Goal: Task Accomplishment & Management: Complete application form

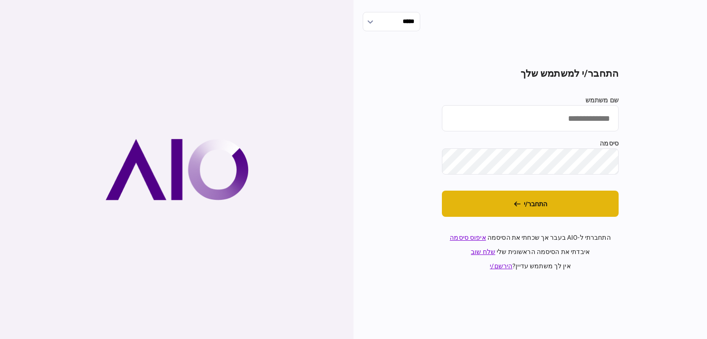
type input "******"
click at [488, 208] on button "התחבר/י" at bounding box center [530, 204] width 177 height 26
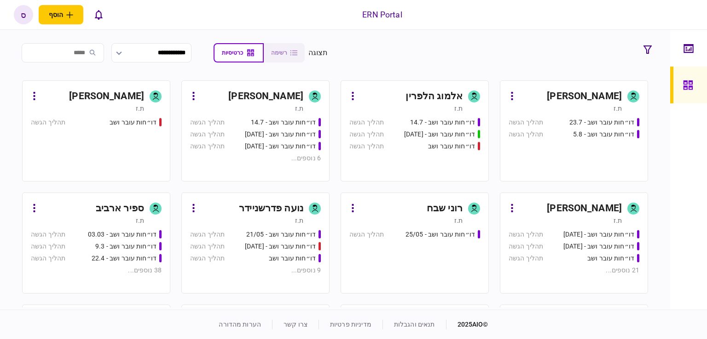
click at [127, 210] on div "ספיר ארביב" at bounding box center [120, 208] width 48 height 15
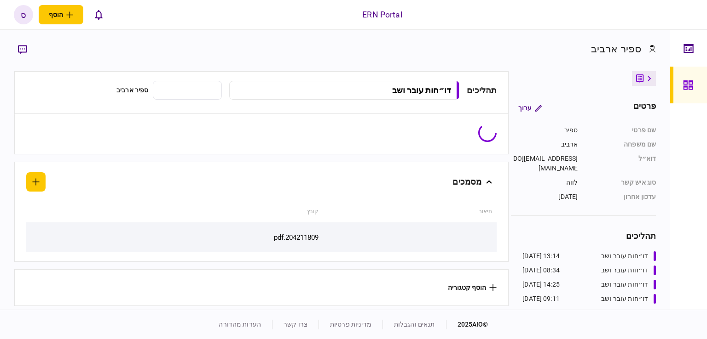
type input "**********"
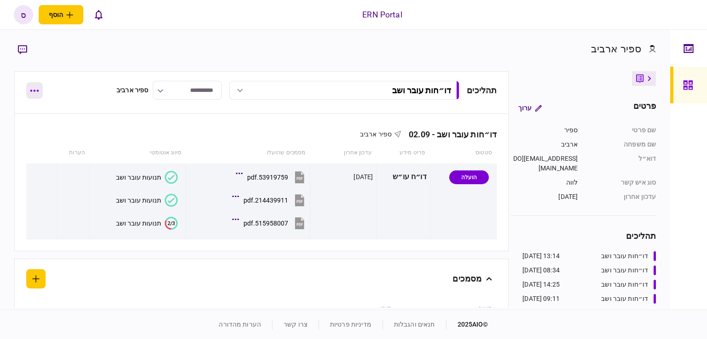
click at [29, 82] on button "button" at bounding box center [34, 90] width 17 height 17
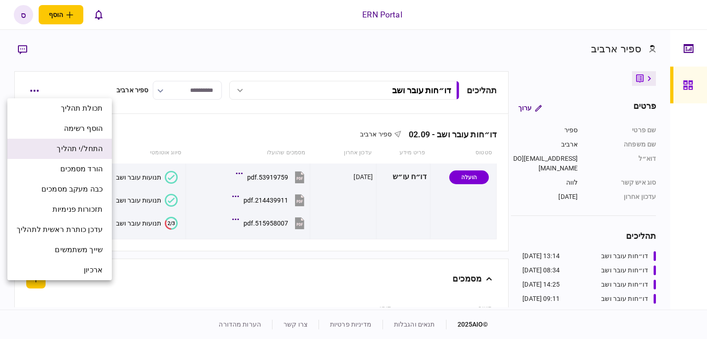
click at [66, 154] on span "התחל/י תהליך" at bounding box center [80, 149] width 46 height 11
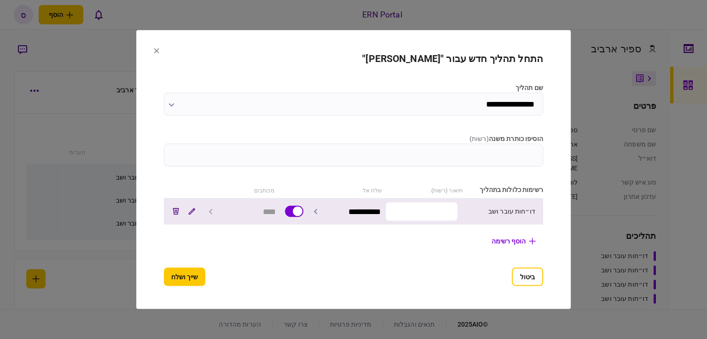
click at [432, 212] on input "text" at bounding box center [421, 211] width 73 height 19
type input "*****"
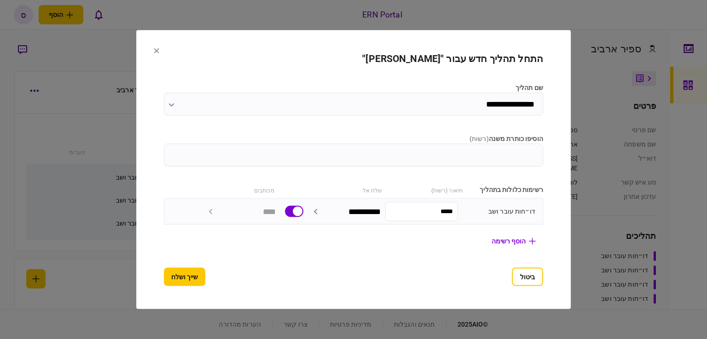
click at [136, 281] on section "**********" at bounding box center [353, 169] width 434 height 279
click at [164, 277] on button "שייך ושלח" at bounding box center [184, 277] width 41 height 18
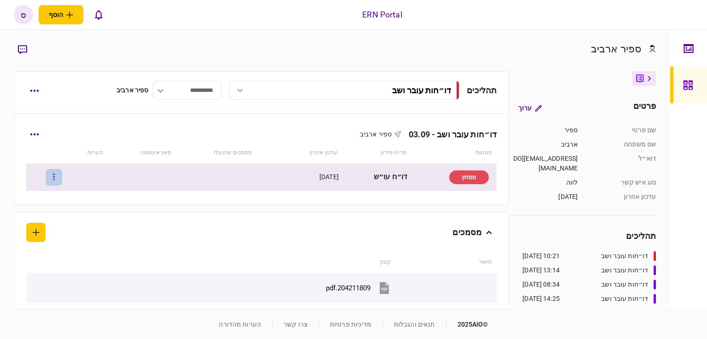
click at [62, 174] on button "button" at bounding box center [54, 177] width 17 height 17
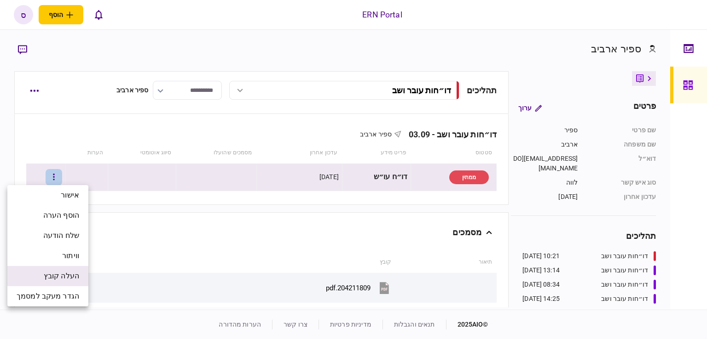
click at [63, 277] on span "העלה קובץ" at bounding box center [61, 276] width 35 height 11
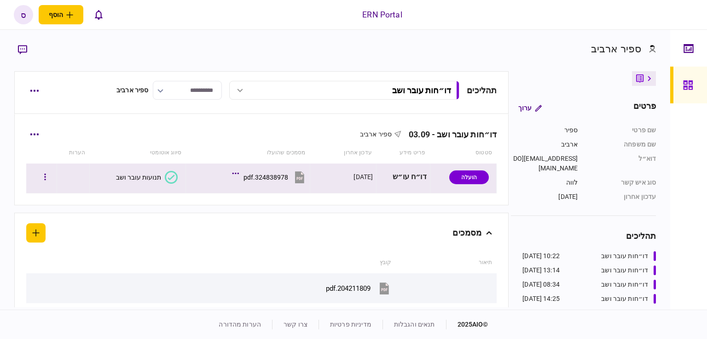
click at [132, 178] on div "תנועות עובר ושב" at bounding box center [138, 177] width 45 height 7
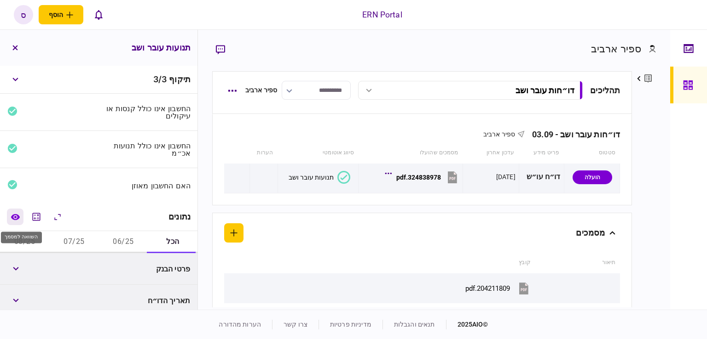
click at [17, 218] on icon "השוואה למסמך" at bounding box center [16, 217] width 10 height 7
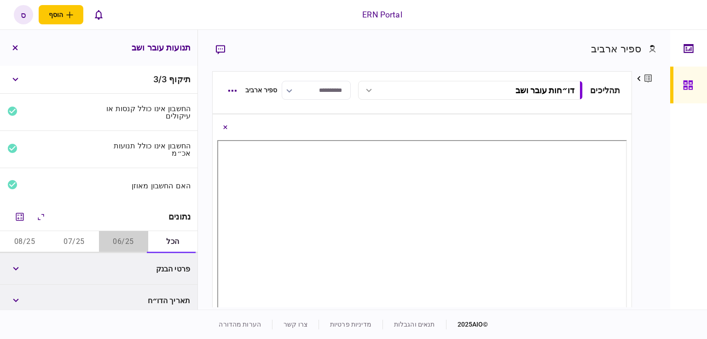
click at [114, 241] on button "06/25" at bounding box center [123, 242] width 49 height 22
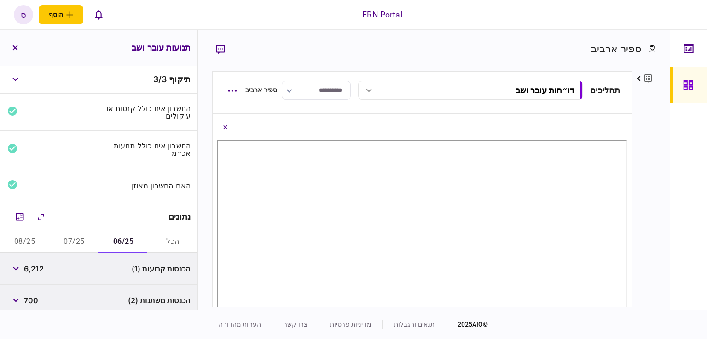
scroll to position [133, 0]
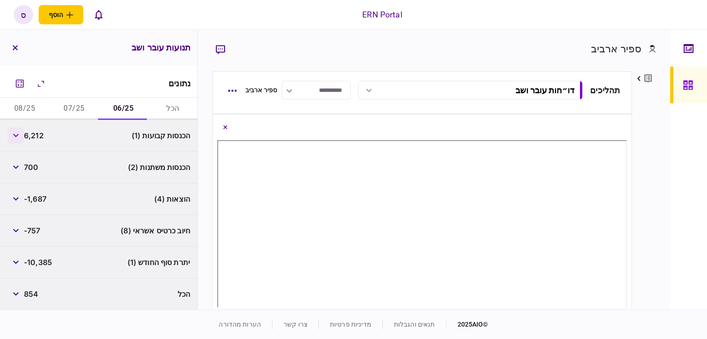
click at [22, 134] on button "button" at bounding box center [15, 135] width 17 height 17
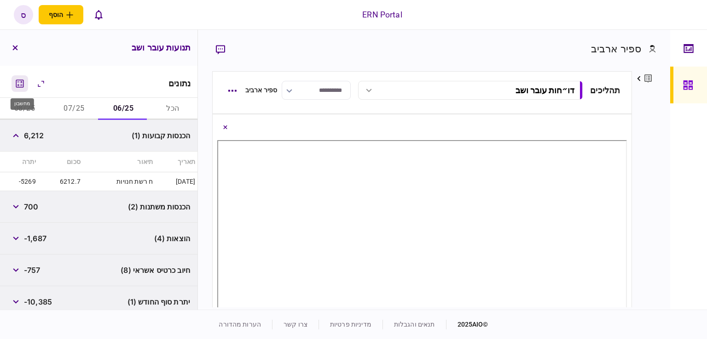
click at [19, 86] on icon "מחשבון" at bounding box center [19, 83] width 11 height 11
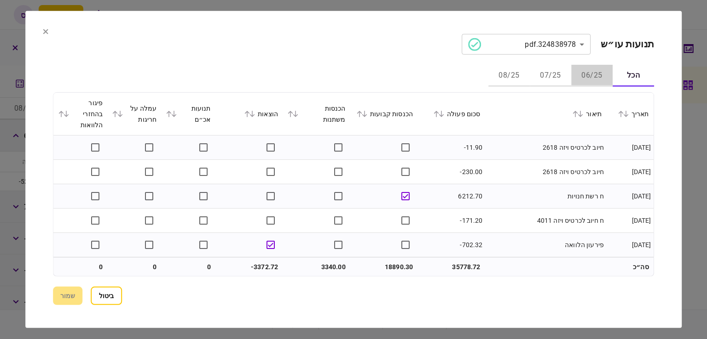
click at [598, 80] on button "06/25" at bounding box center [591, 76] width 41 height 22
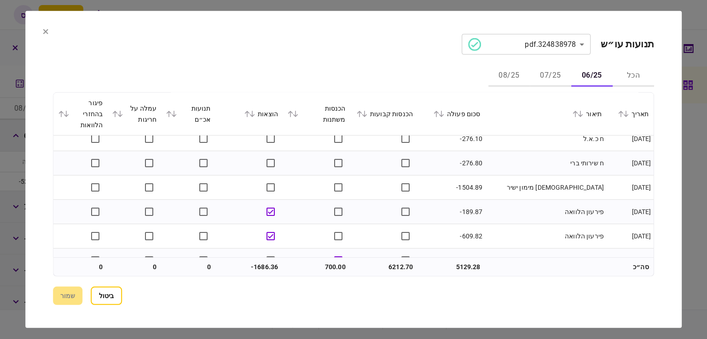
scroll to position [137, 0]
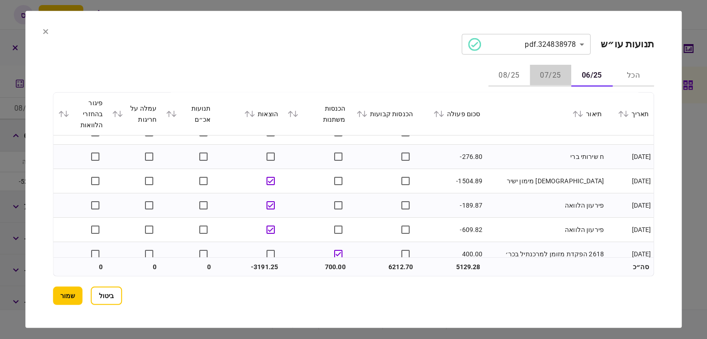
click at [548, 74] on button "07/25" at bounding box center [549, 76] width 41 height 22
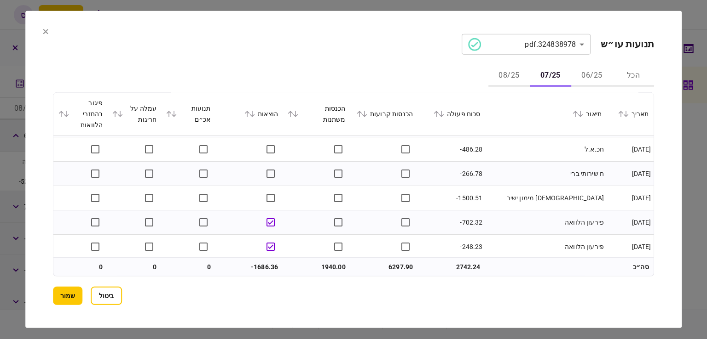
scroll to position [120, 0]
click at [586, 76] on button "06/25" at bounding box center [591, 76] width 41 height 22
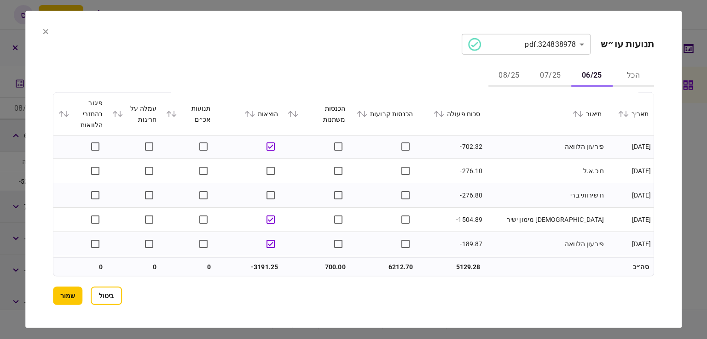
scroll to position [100, 0]
click at [551, 84] on button "07/25" at bounding box center [549, 76] width 41 height 22
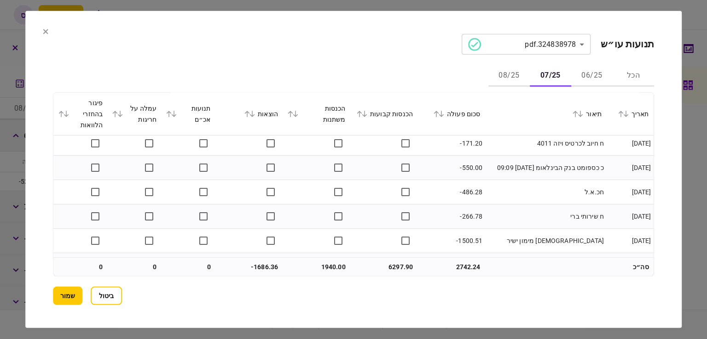
scroll to position [76, 0]
click at [583, 71] on button "06/25" at bounding box center [591, 76] width 41 height 22
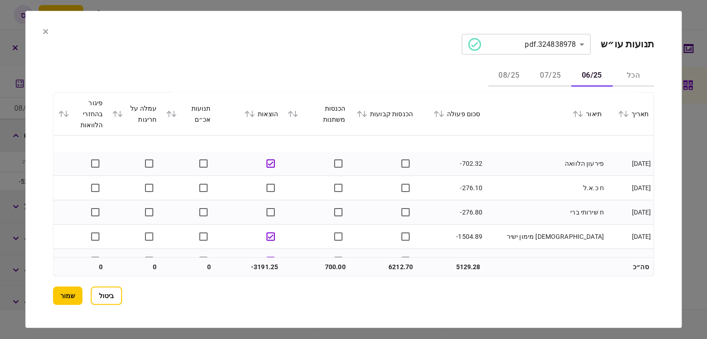
scroll to position [107, 0]
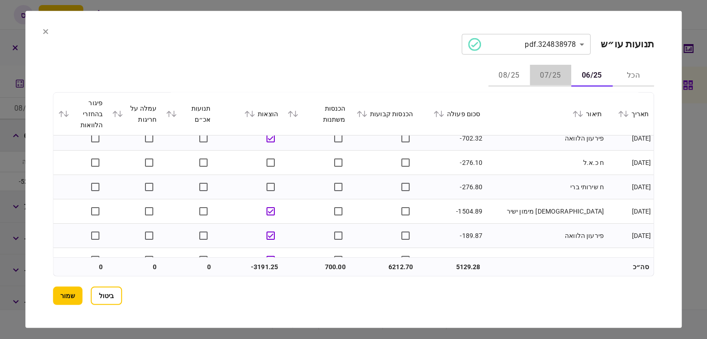
click at [543, 77] on button "07/25" at bounding box center [549, 76] width 41 height 22
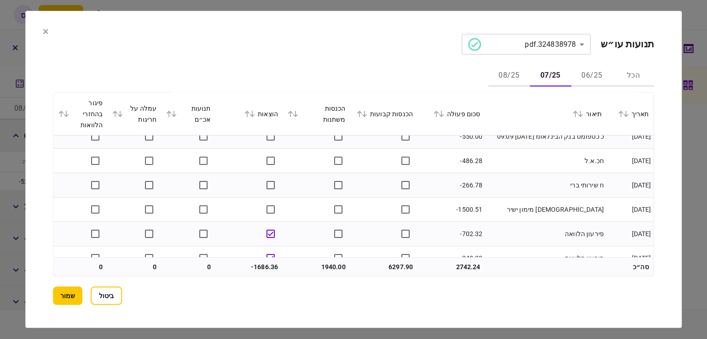
scroll to position [180, 0]
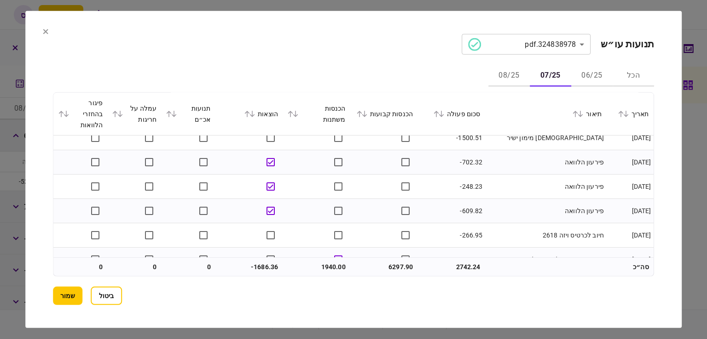
click at [583, 80] on button "06/25" at bounding box center [591, 76] width 41 height 22
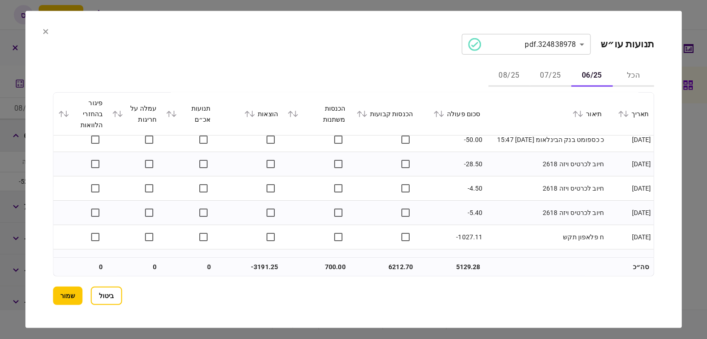
scroll to position [389, 0]
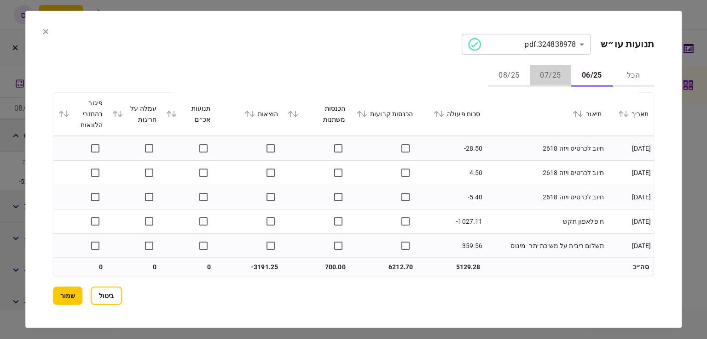
click at [547, 74] on button "07/25" at bounding box center [549, 76] width 41 height 22
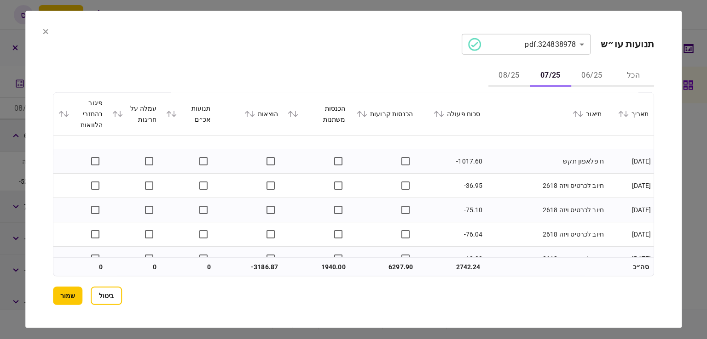
scroll to position [560, 0]
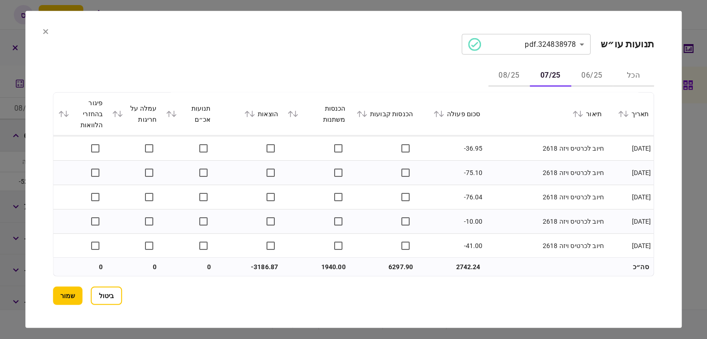
click at [502, 73] on button "08/25" at bounding box center [508, 76] width 41 height 22
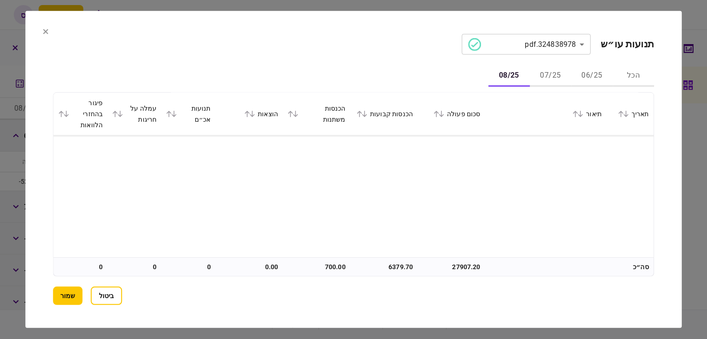
scroll to position [0, 0]
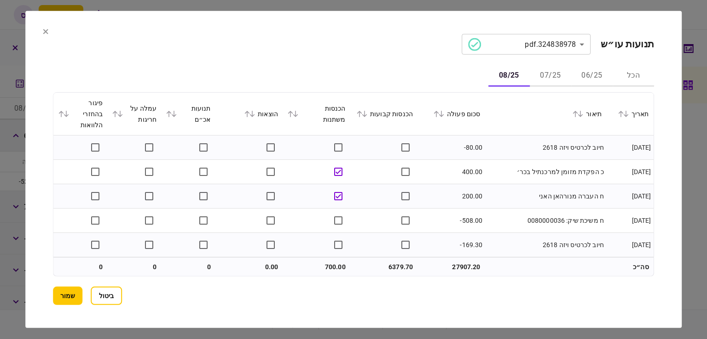
click at [544, 73] on button "07/25" at bounding box center [549, 76] width 41 height 22
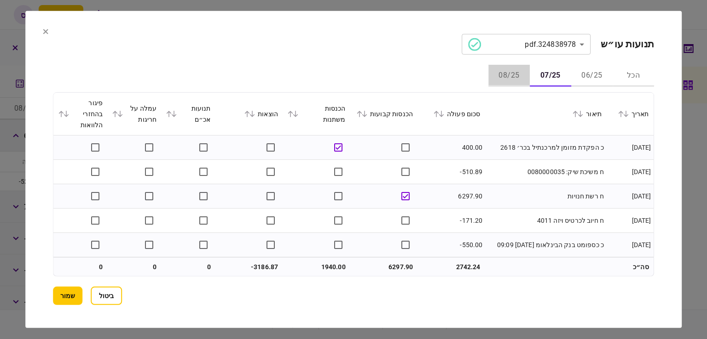
click at [508, 76] on button "08/25" at bounding box center [508, 76] width 41 height 22
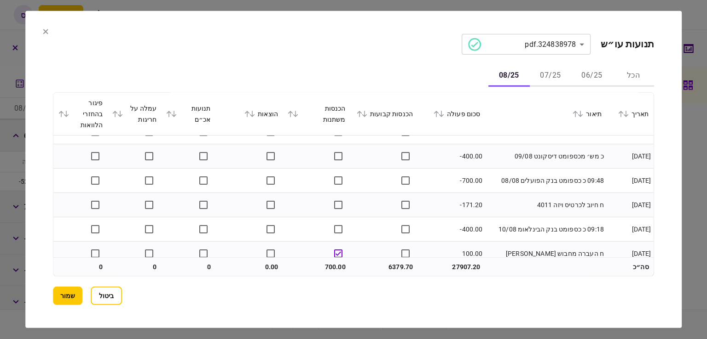
scroll to position [145, 0]
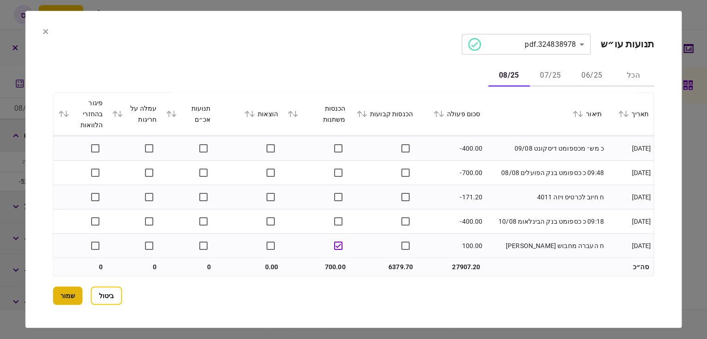
click at [65, 302] on button "שמור" at bounding box center [67, 296] width 29 height 18
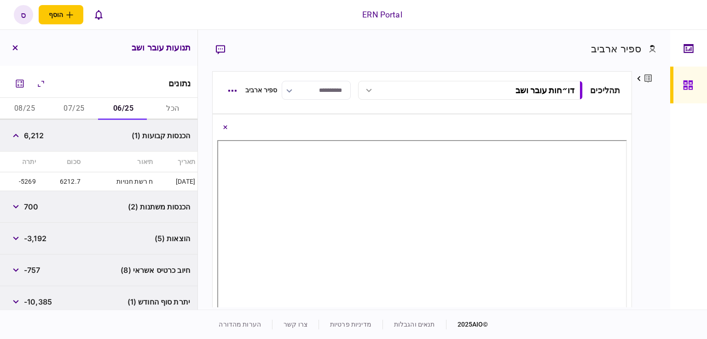
scroll to position [64, 0]
click at [20, 238] on button "button" at bounding box center [15, 238] width 17 height 17
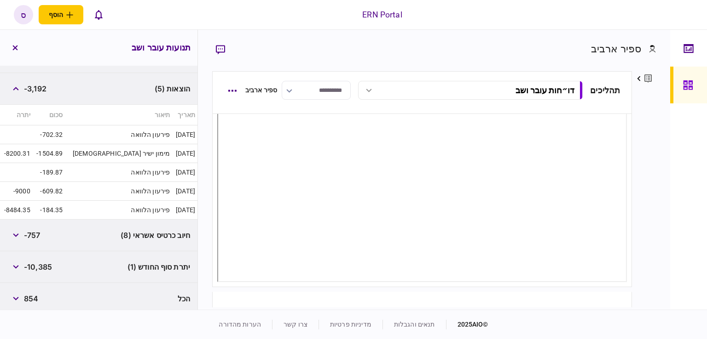
scroll to position [283, 0]
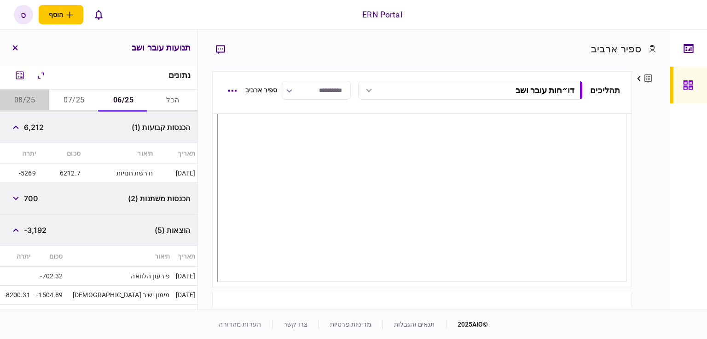
click at [31, 97] on button "08/25" at bounding box center [24, 101] width 49 height 22
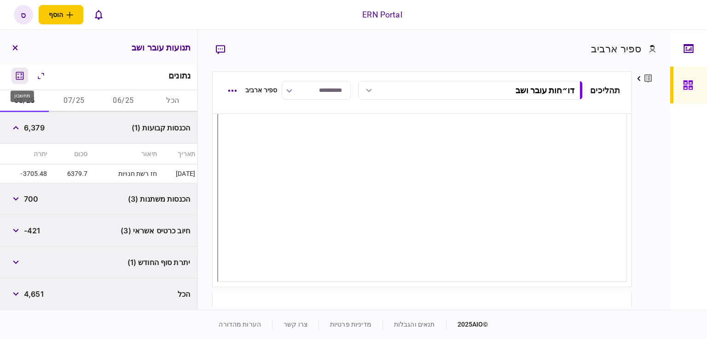
click at [25, 71] on icon "מחשבון" at bounding box center [19, 75] width 11 height 11
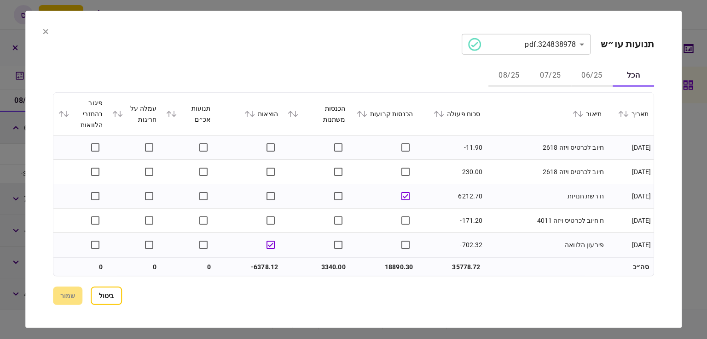
click at [46, 37] on section "**********" at bounding box center [353, 169] width 656 height 317
click at [44, 24] on section "**********" at bounding box center [353, 169] width 656 height 317
click at [44, 29] on icon at bounding box center [46, 32] width 6 height 6
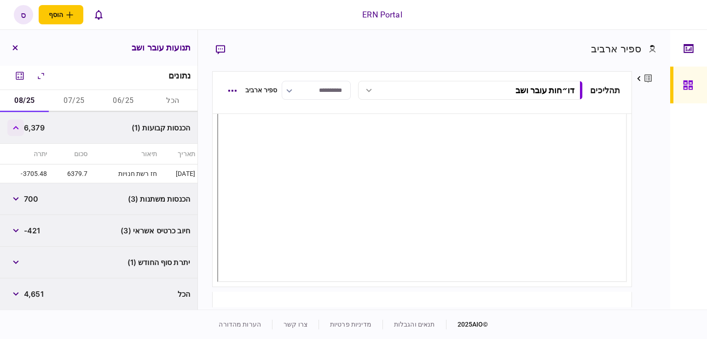
click at [16, 131] on button "button" at bounding box center [15, 128] width 17 height 17
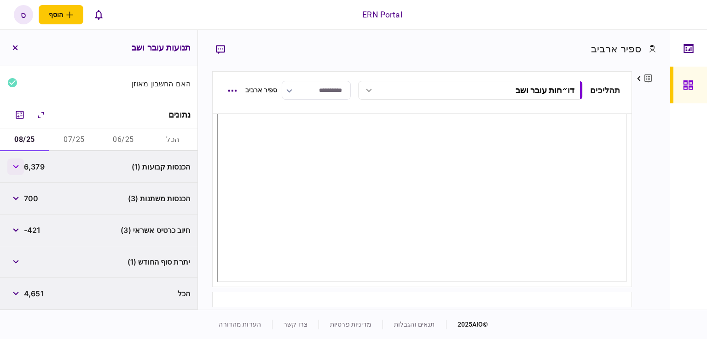
scroll to position [102, 0]
click at [22, 116] on icon "מחשבון" at bounding box center [19, 115] width 11 height 11
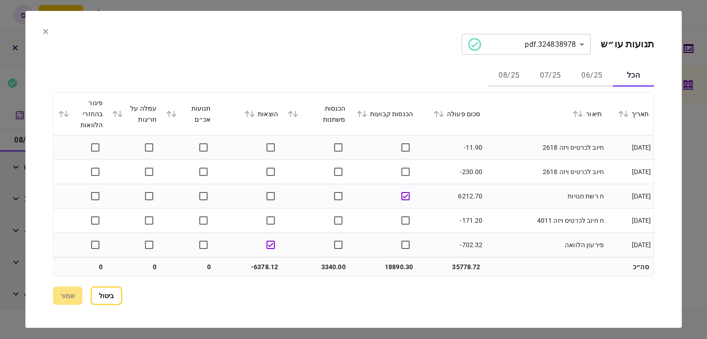
click at [504, 74] on button "08/25" at bounding box center [508, 76] width 41 height 22
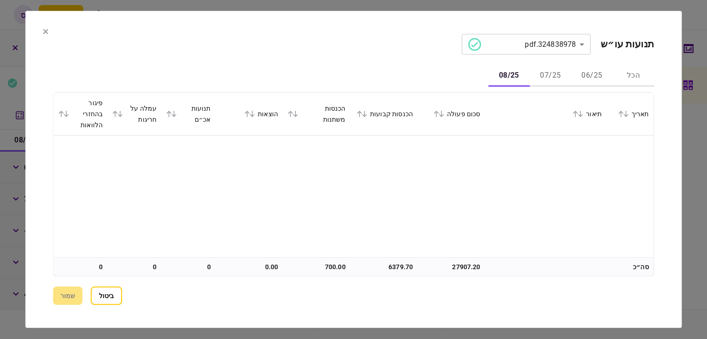
scroll to position [145, 0]
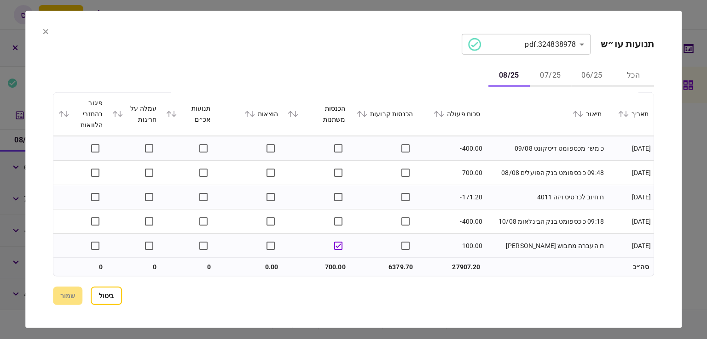
click at [46, 34] on icon at bounding box center [46, 32] width 6 height 6
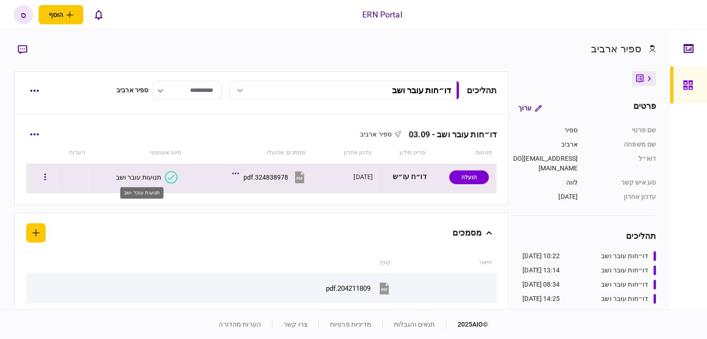
click at [153, 177] on div "תנועות עובר ושב" at bounding box center [138, 177] width 45 height 7
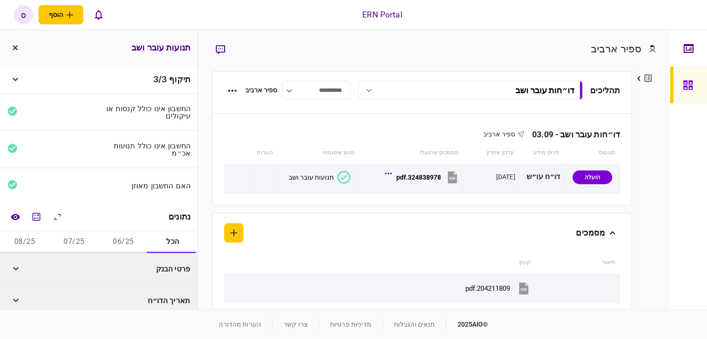
click at [24, 243] on button "08/25" at bounding box center [24, 242] width 49 height 22
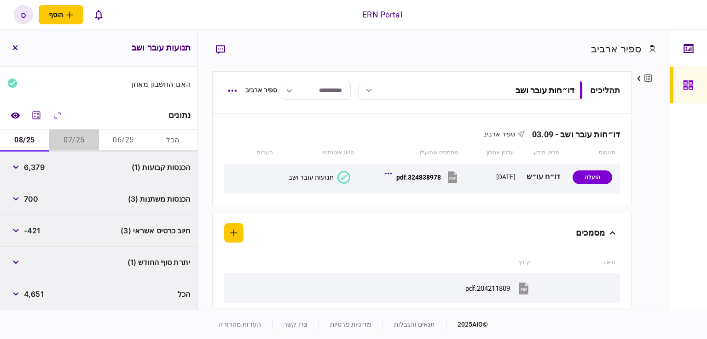
click at [63, 138] on button "07/25" at bounding box center [73, 141] width 49 height 22
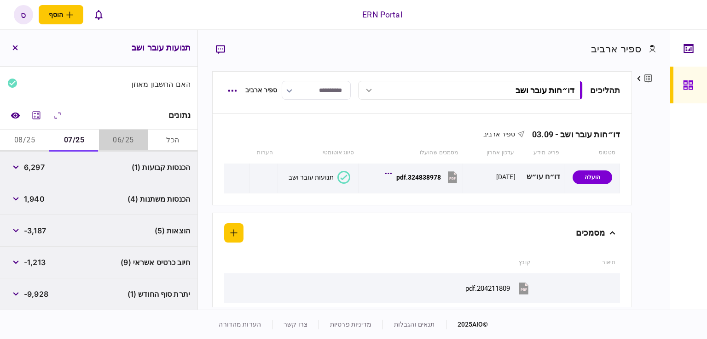
click at [117, 137] on button "06/25" at bounding box center [123, 141] width 49 height 22
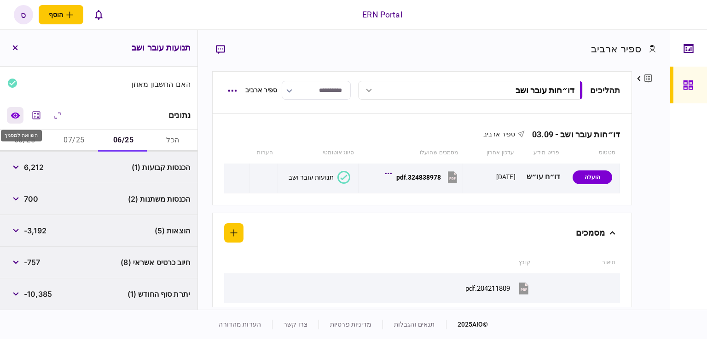
click at [17, 121] on button "השוואה למסמך" at bounding box center [15, 115] width 17 height 17
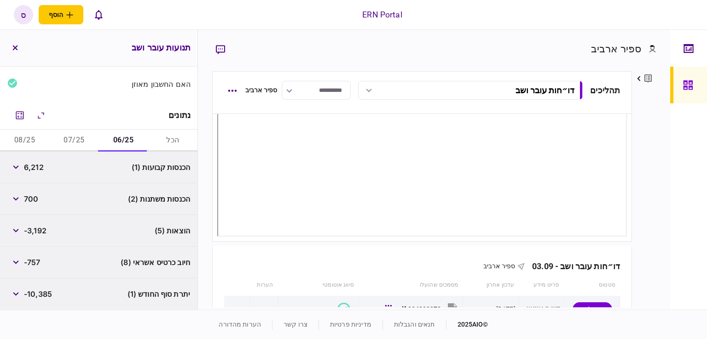
scroll to position [109, 0]
click at [20, 119] on icon "מחשבון" at bounding box center [19, 115] width 11 height 11
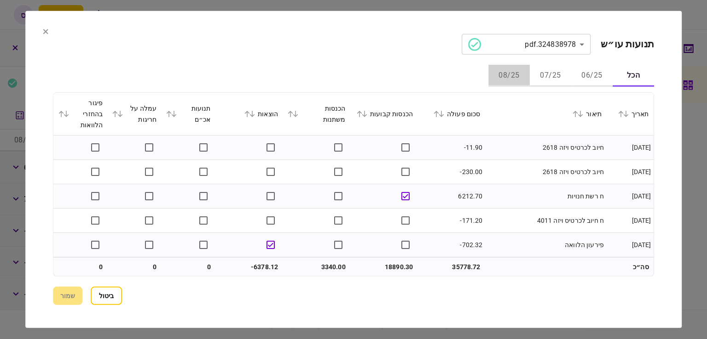
click at [510, 75] on button "08/25" at bounding box center [508, 76] width 41 height 22
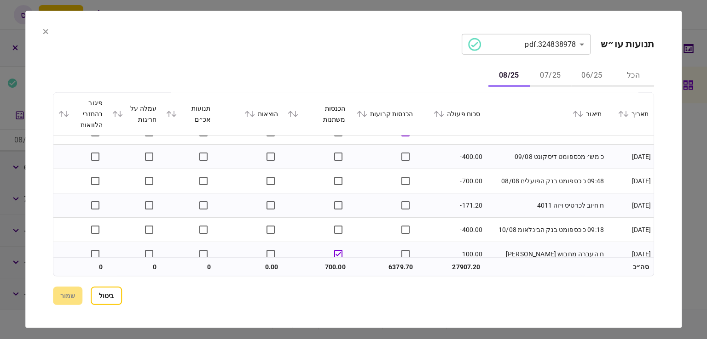
scroll to position [145, 0]
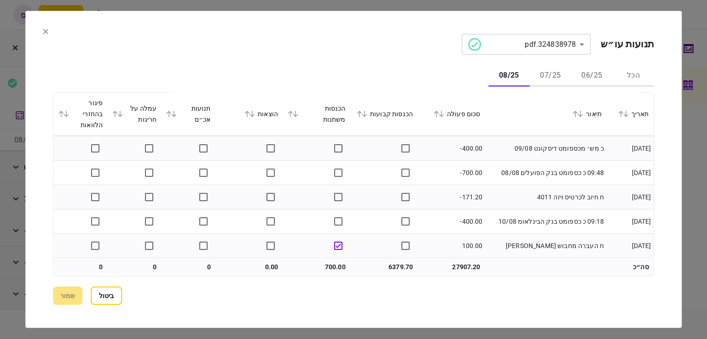
click at [47, 34] on button at bounding box center [46, 32] width 6 height 7
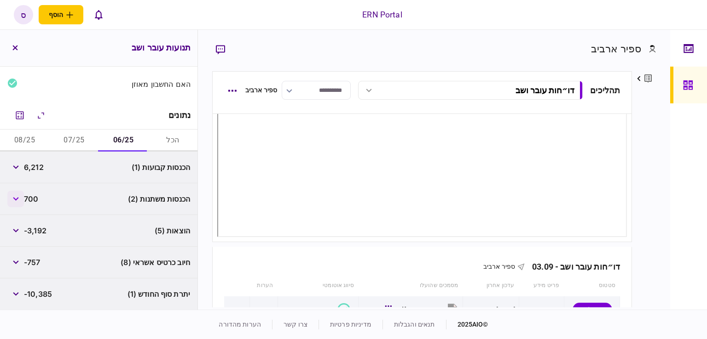
click at [18, 204] on button "button" at bounding box center [15, 199] width 17 height 17
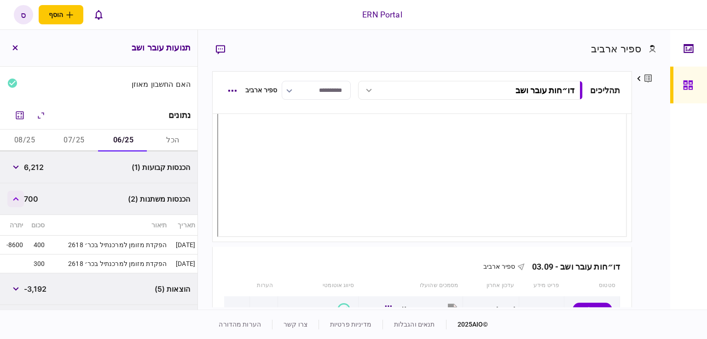
click at [18, 204] on button "button" at bounding box center [15, 199] width 17 height 17
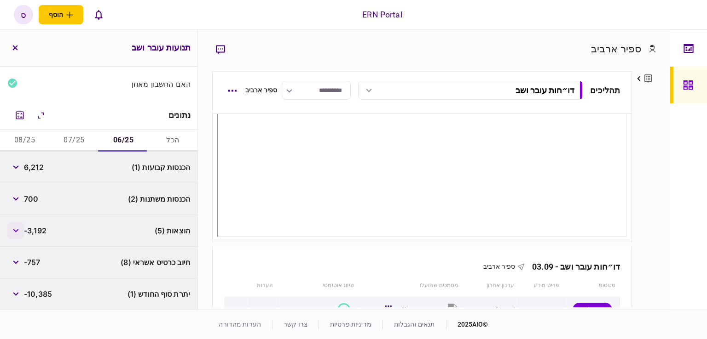
click at [17, 229] on icon "button" at bounding box center [16, 231] width 6 height 4
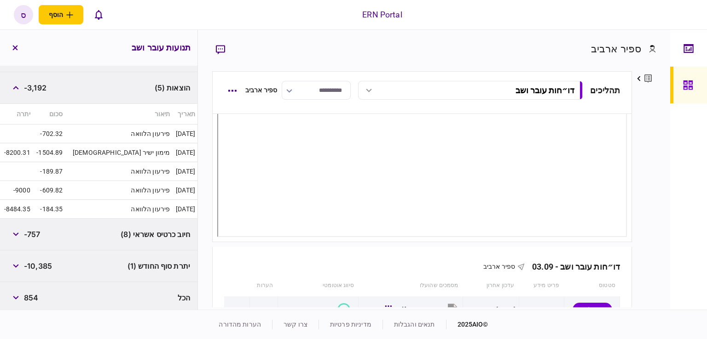
scroll to position [244, 0]
click at [18, 87] on icon "button" at bounding box center [16, 89] width 6 height 4
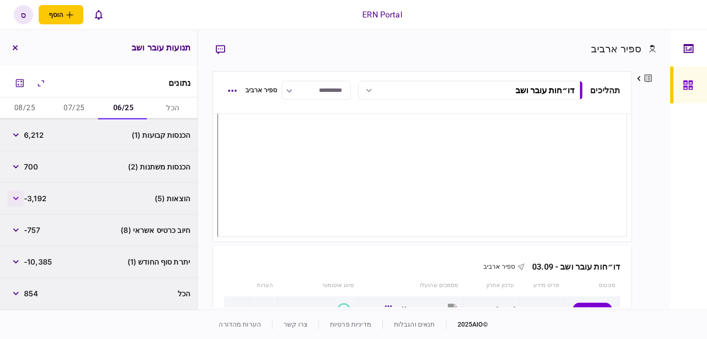
scroll to position [133, 0]
click at [32, 135] on span "6,212" at bounding box center [34, 135] width 20 height 11
copy span "6,212"
click at [638, 165] on div "פרטים ערוך שם פרטי ספיר שם משפחה ארביב דוא״ל sapirar@ern.co.il סוג איש קשר לווה…" at bounding box center [644, 189] width 24 height 236
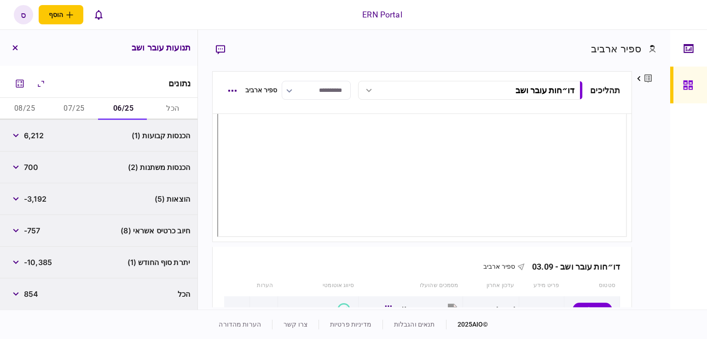
click at [72, 109] on button "07/25" at bounding box center [73, 109] width 49 height 22
click at [657, 221] on div "ספיר ארביב פרטים ערוך שם פרטי ספיר שם משפחה ארביב דוא״ל sapirar@ern.co.il סוג א…" at bounding box center [434, 170] width 472 height 280
click at [20, 168] on button "button" at bounding box center [15, 167] width 17 height 17
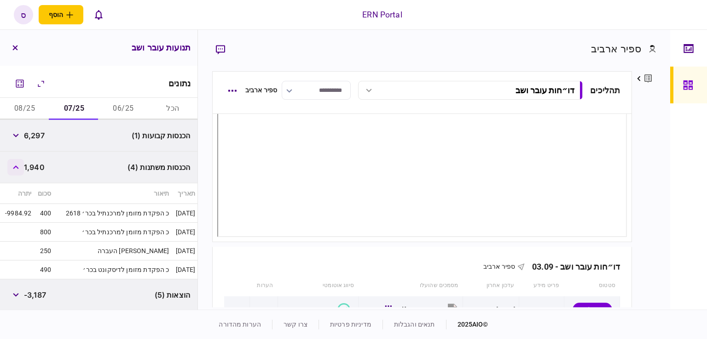
click at [17, 172] on button "button" at bounding box center [15, 167] width 17 height 17
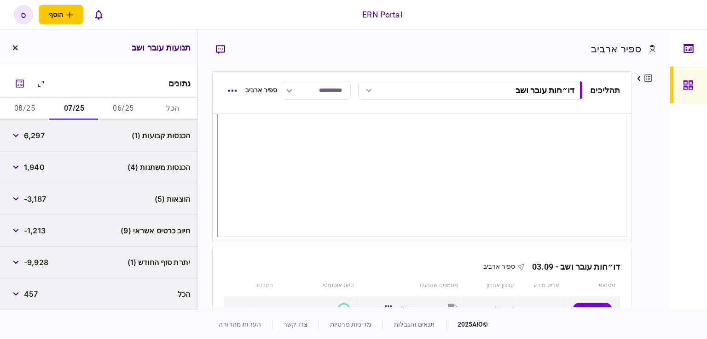
click at [639, 171] on div "פרטים ערוך שם פרטי ספיר שם משפחה ארביב דוא״ל sapirar@ern.co.il סוג איש קשר לווה…" at bounding box center [644, 189] width 24 height 236
click at [666, 159] on div "ספיר ארביב פרטים ערוך שם פרטי ספיר שם משפחה ארביב דוא״ל sapirar@ern.co.il סוג א…" at bounding box center [434, 170] width 472 height 280
click at [18, 107] on button "08/25" at bounding box center [24, 109] width 49 height 22
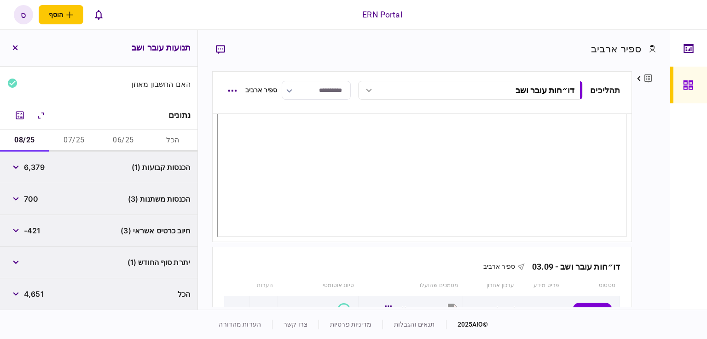
click at [31, 144] on button "08/25" at bounding box center [24, 141] width 49 height 22
click at [646, 111] on div "פרטים ערוך שם פרטי ספיר שם משפחה ארביב דוא״ל sapirar@ern.co.il סוג איש קשר לווה…" at bounding box center [644, 189] width 24 height 236
click at [646, 145] on div "פרטים ערוך שם פרטי ספיר שם משפחה ארביב דוא״ל sapirar@ern.co.il סוג איש קשר לווה…" at bounding box center [644, 189] width 24 height 236
click at [651, 162] on div "פרטים ערוך שם פרטי ספיר שם משפחה ארביב דוא״ל sapirar@ern.co.il סוג איש קשר לווה…" at bounding box center [644, 189] width 24 height 236
